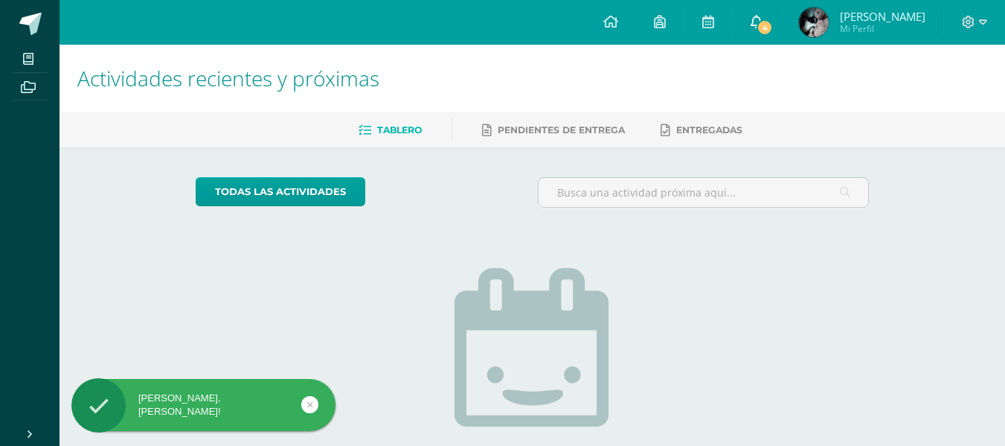
click at [762, 28] on span "4" at bounding box center [765, 27] width 16 height 16
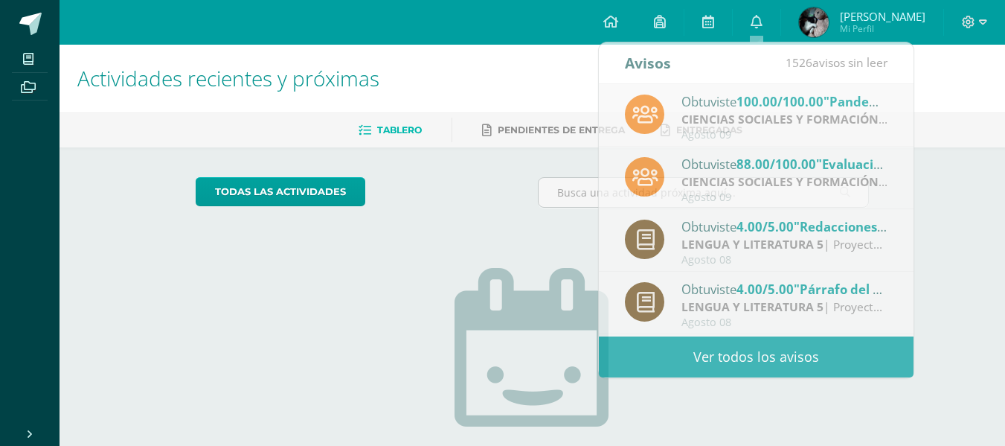
click at [504, 244] on div "No tienes actividades Échale un vistazo a los demás períodos o sal y disfruta d…" at bounding box center [533, 390] width 298 height 340
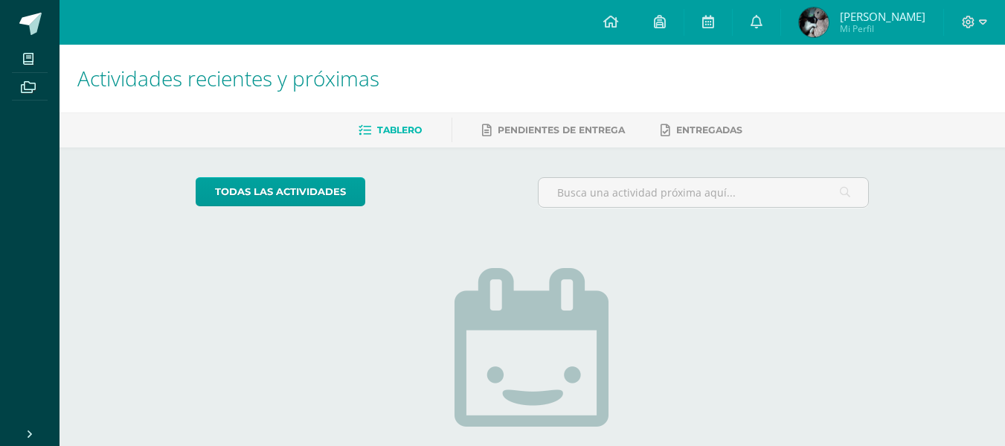
click at [824, 27] on img at bounding box center [814, 22] width 30 height 30
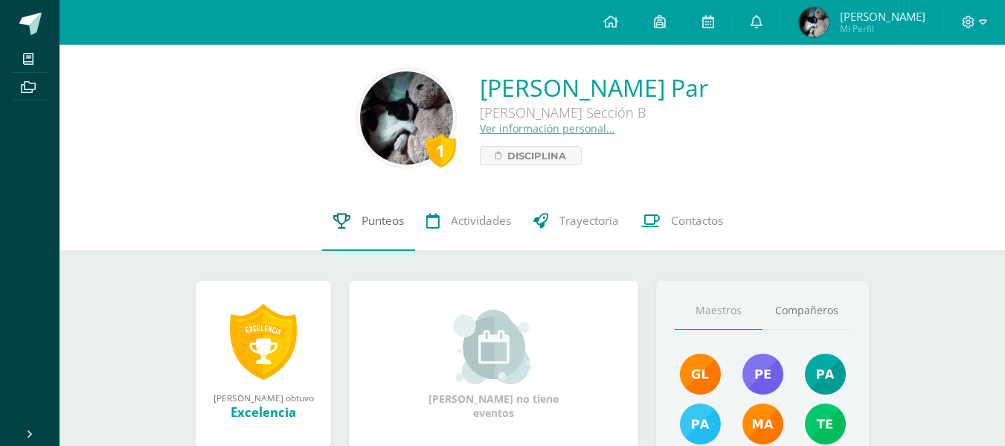
click at [380, 214] on span "Punteos" at bounding box center [383, 221] width 42 height 16
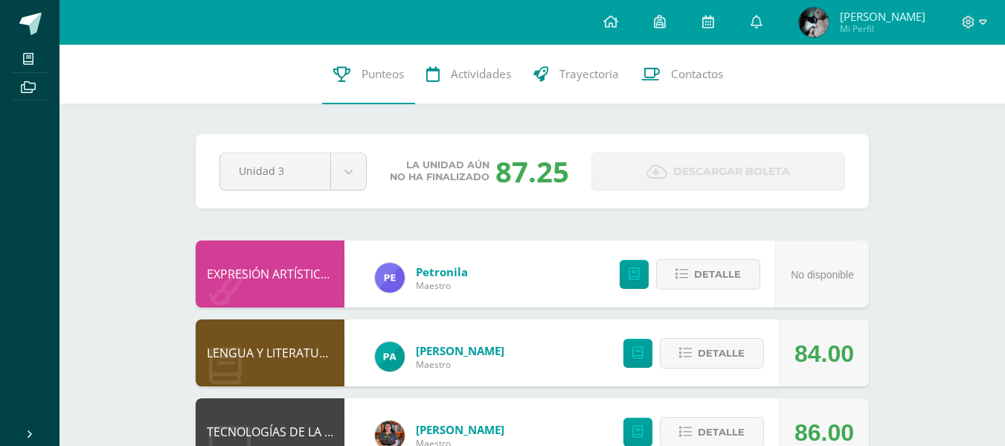
click at [972, 12] on div at bounding box center [974, 22] width 61 height 45
click at [971, 28] on span at bounding box center [974, 22] width 25 height 16
click at [937, 101] on span "Cerrar sesión" at bounding box center [936, 101] width 67 height 14
